Goal: Navigation & Orientation: Find specific page/section

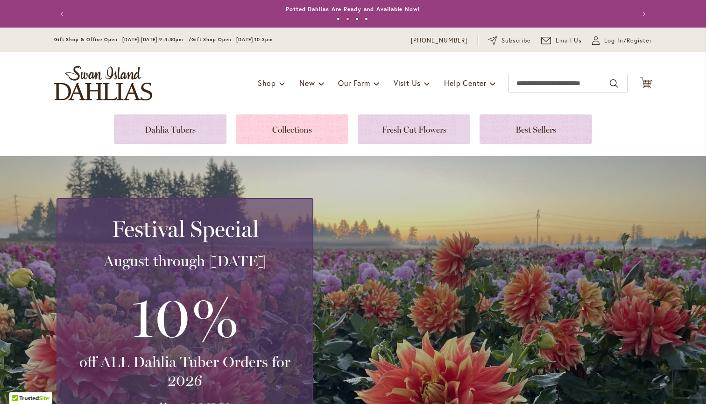
click at [279, 120] on link at bounding box center [292, 128] width 112 height 29
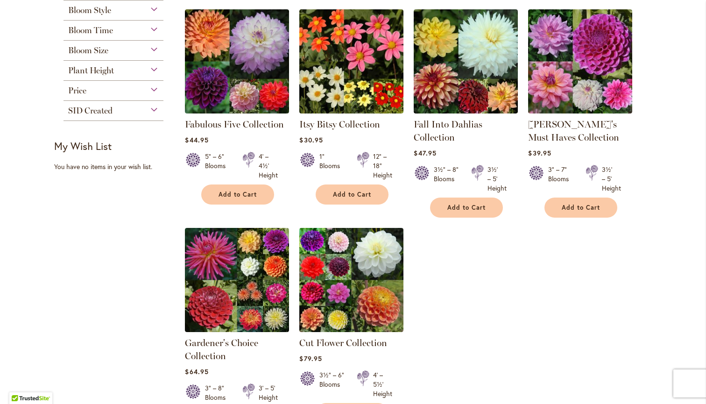
scroll to position [170, 0]
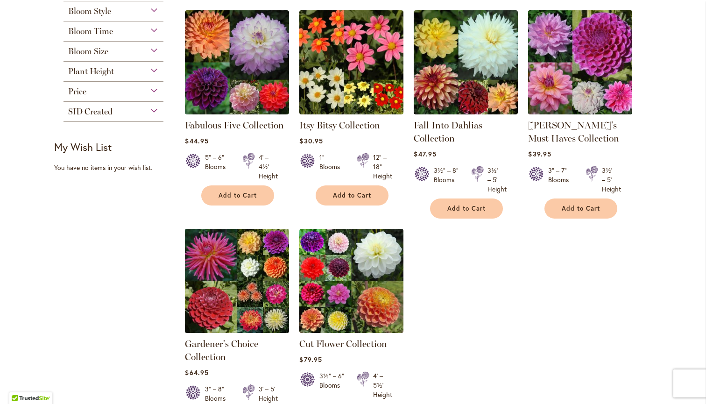
click at [577, 72] on img at bounding box center [579, 61] width 109 height 109
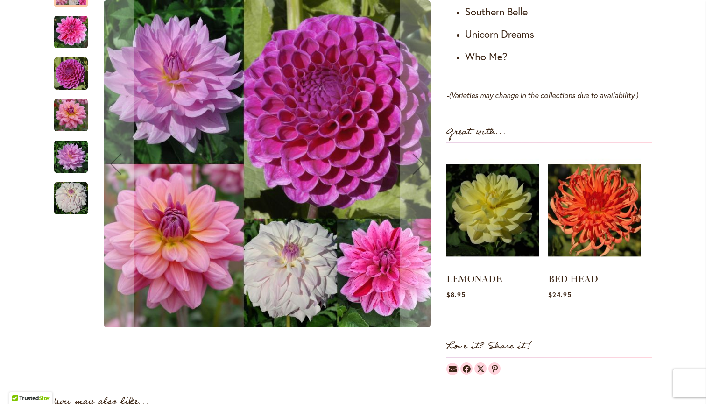
scroll to position [699, 0]
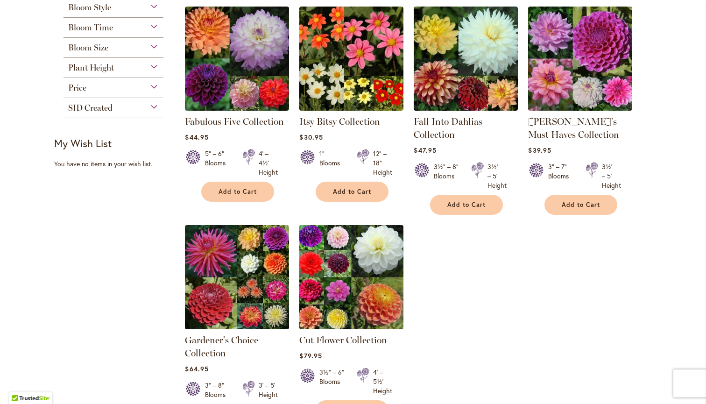
scroll to position [175, 0]
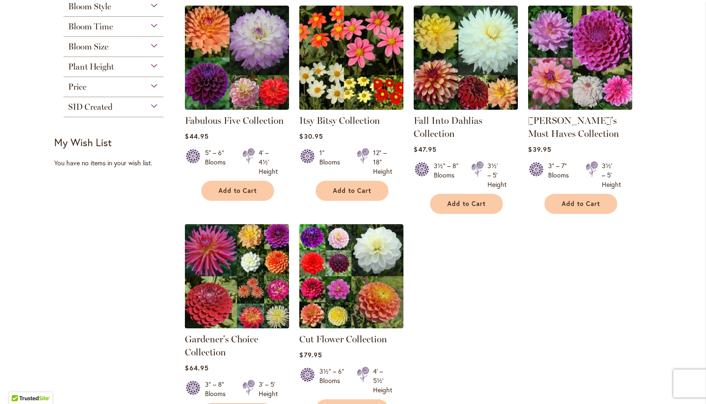
click at [233, 278] on img at bounding box center [236, 275] width 109 height 109
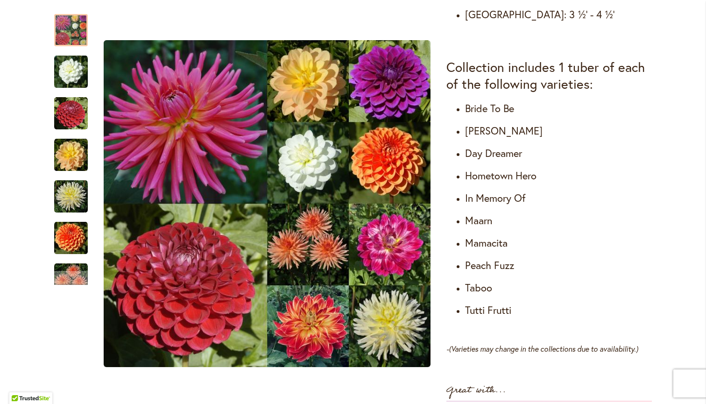
scroll to position [529, 0]
